Goal: Task Accomplishment & Management: Complete application form

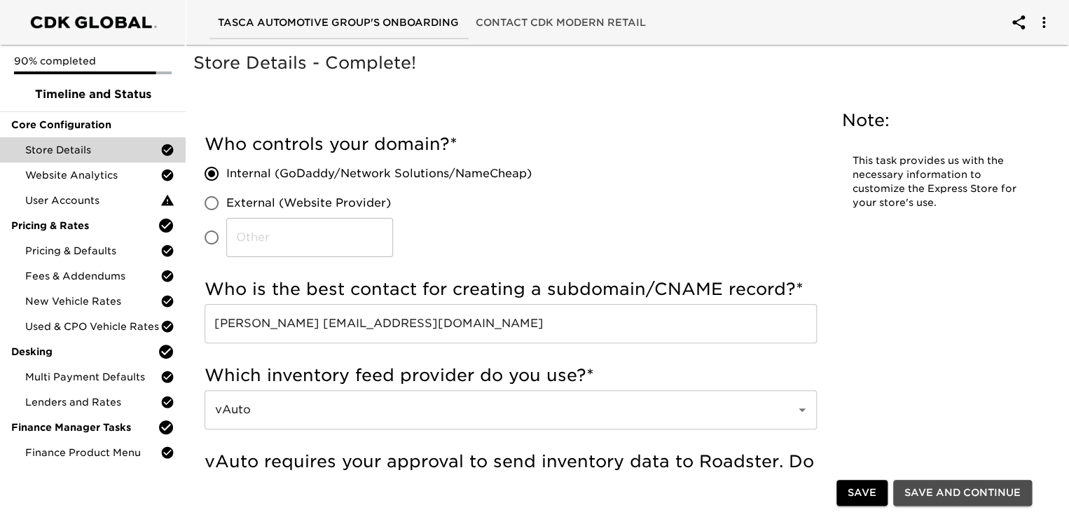
click at [930, 494] on span "Save and Continue" at bounding box center [962, 494] width 116 height 18
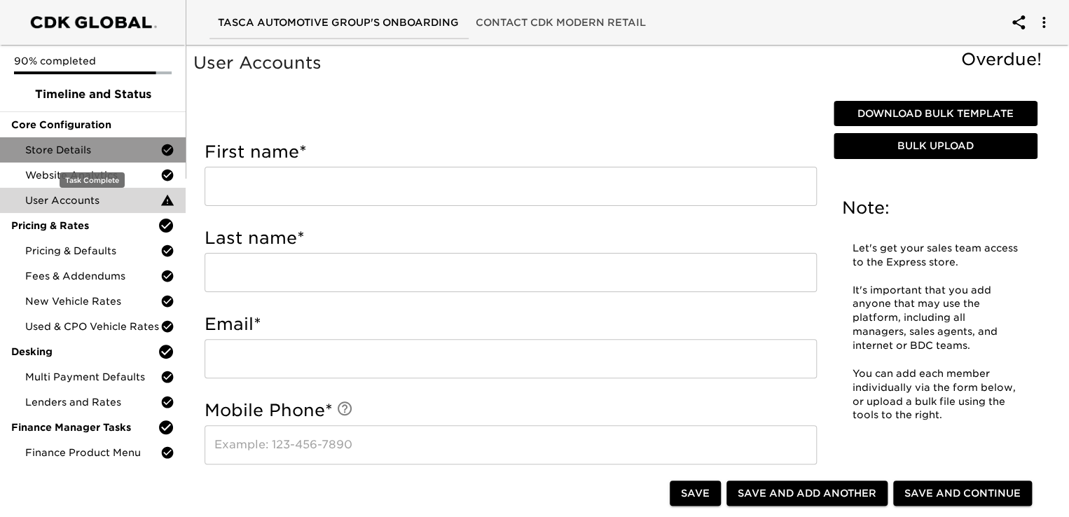
click at [116, 147] on span "Store Details" at bounding box center [92, 150] width 135 height 14
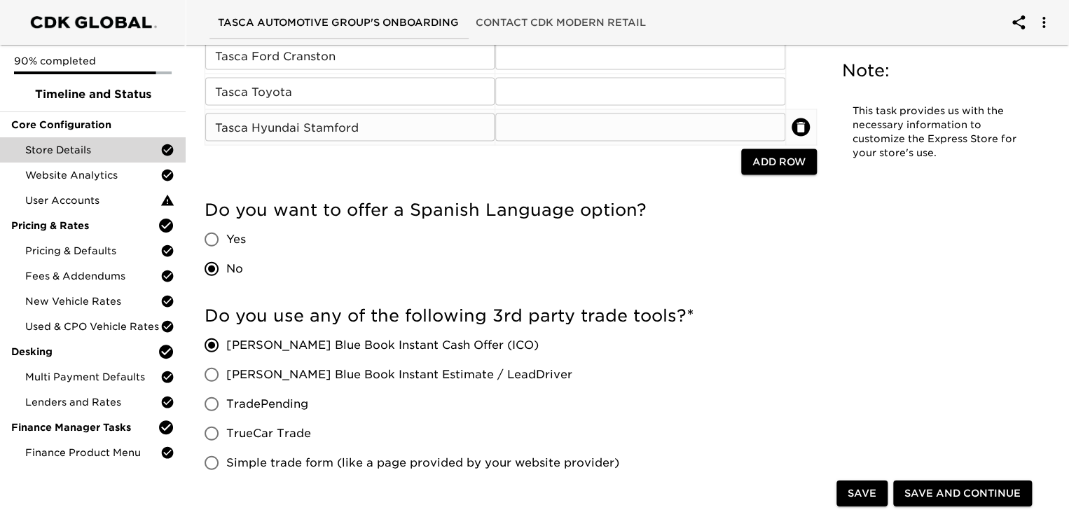
scroll to position [1471, 0]
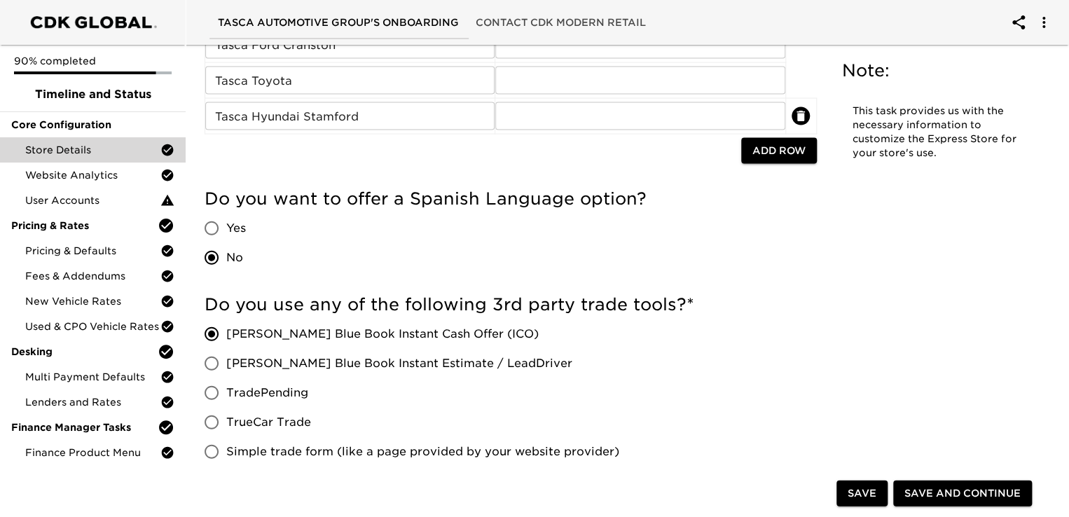
click at [281, 149] on div at bounding box center [472, 152] width 536 height 29
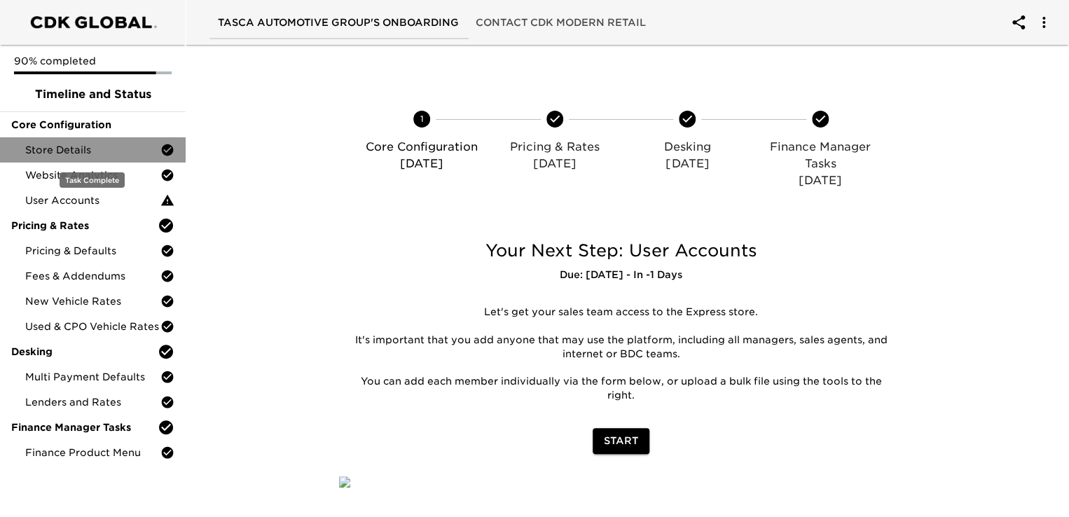
click at [95, 146] on span "Store Details" at bounding box center [92, 150] width 135 height 14
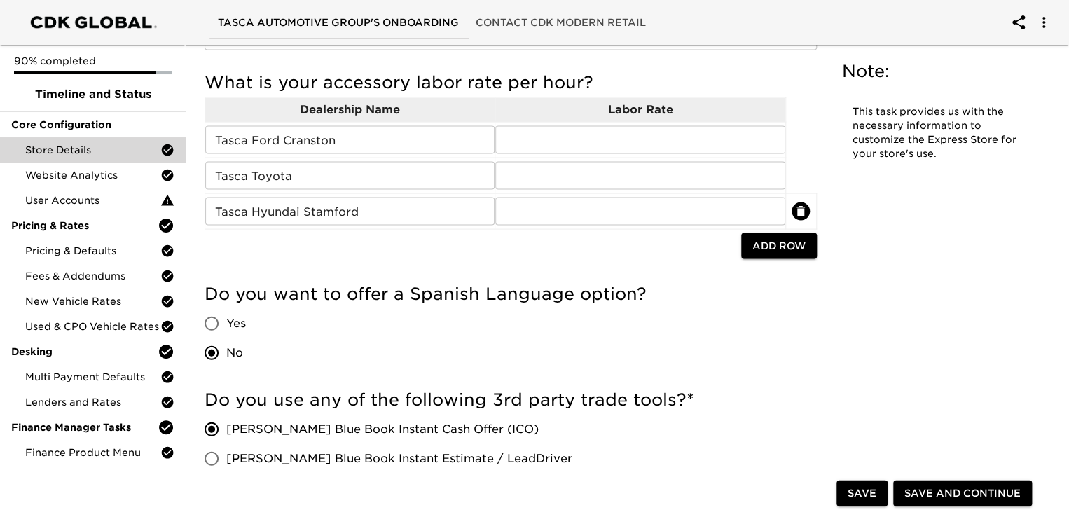
scroll to position [1401, 0]
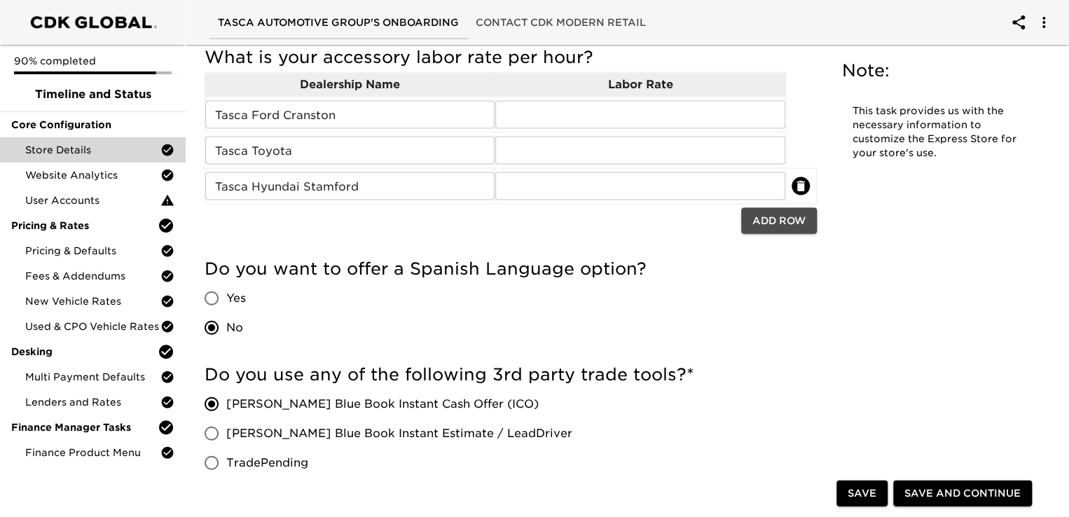
click at [784, 224] on span "Add Row" at bounding box center [778, 221] width 53 height 18
